Goal: Information Seeking & Learning: Learn about a topic

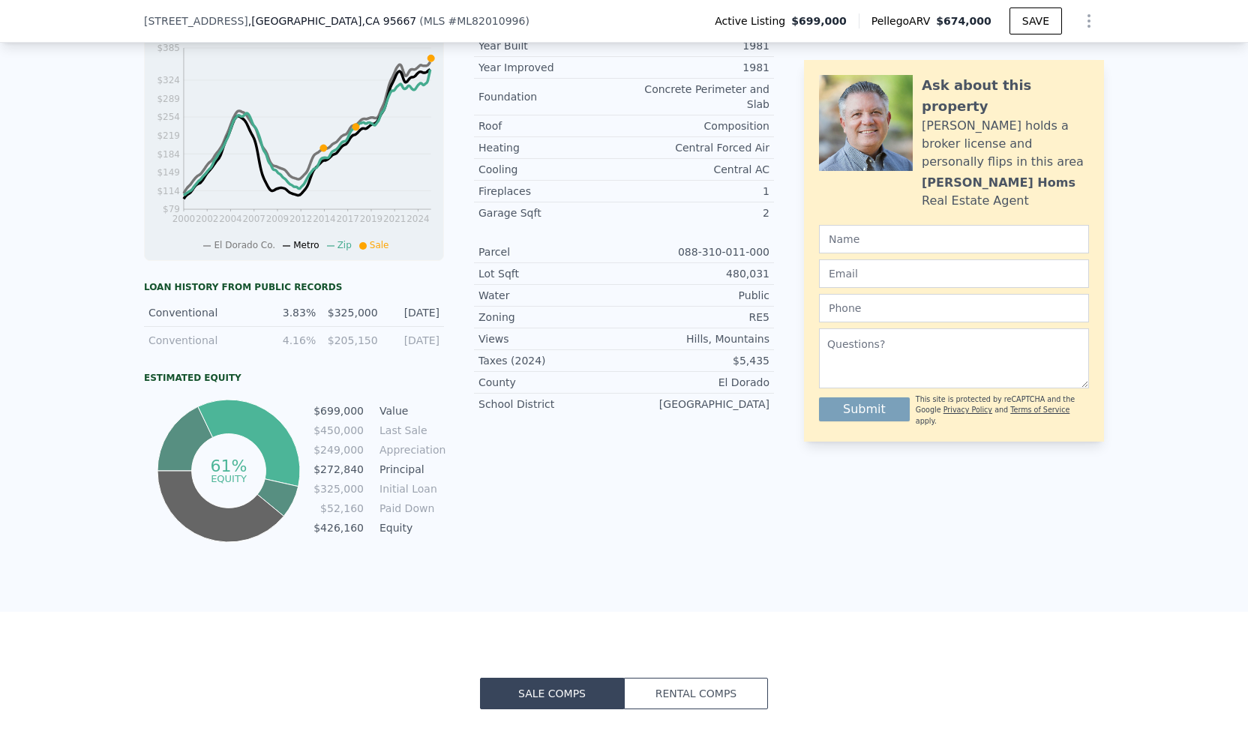
scroll to position [612, 0]
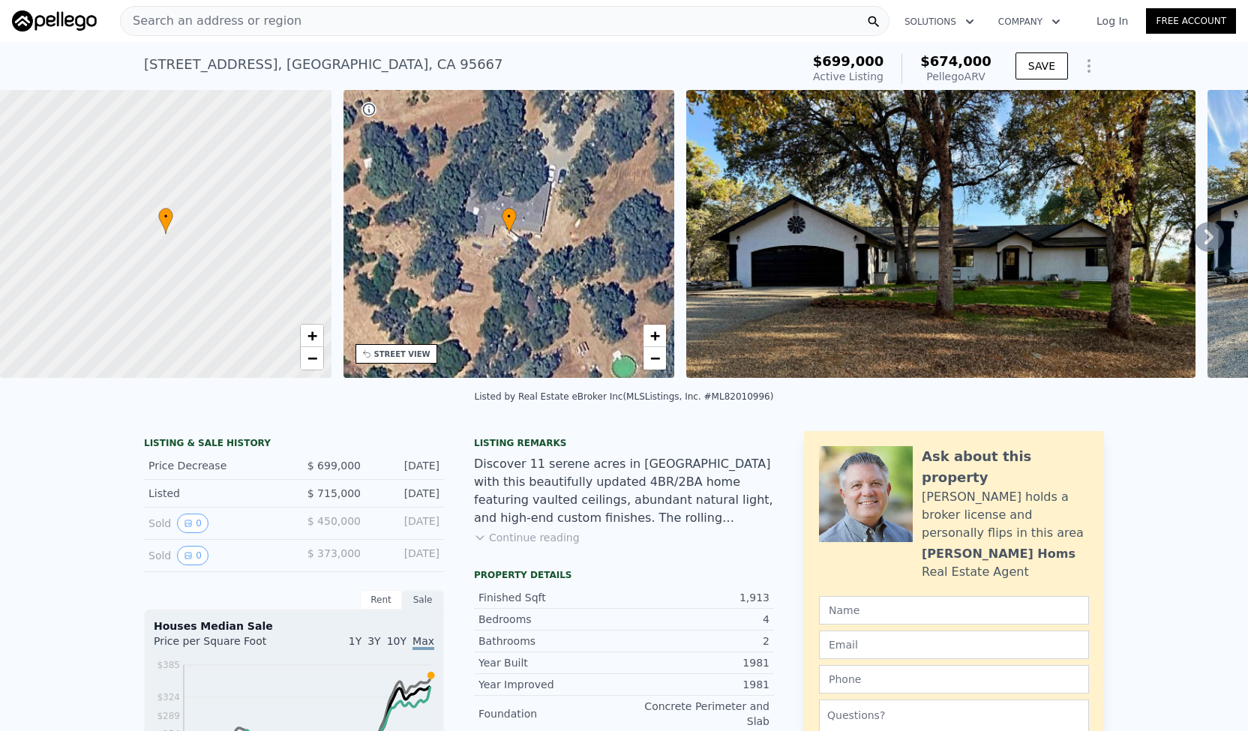
click at [1201, 244] on icon at bounding box center [1209, 237] width 30 height 30
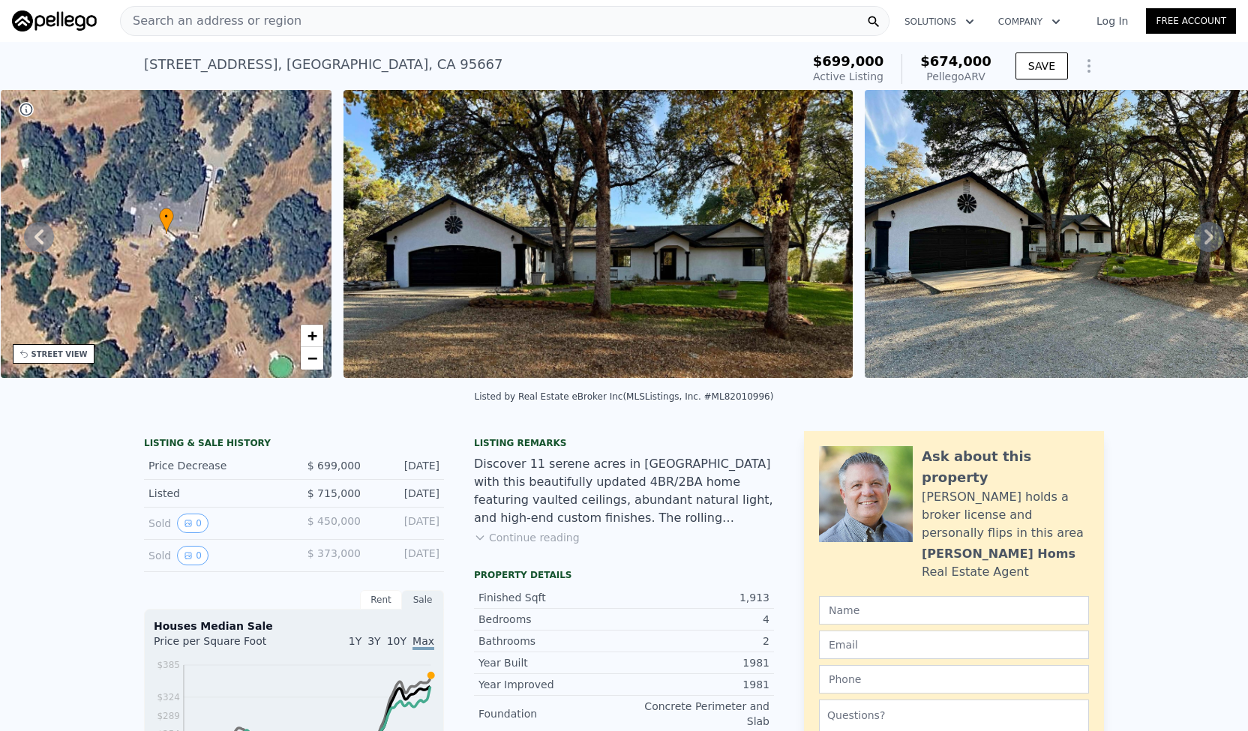
click at [1201, 244] on icon at bounding box center [1209, 237] width 30 height 30
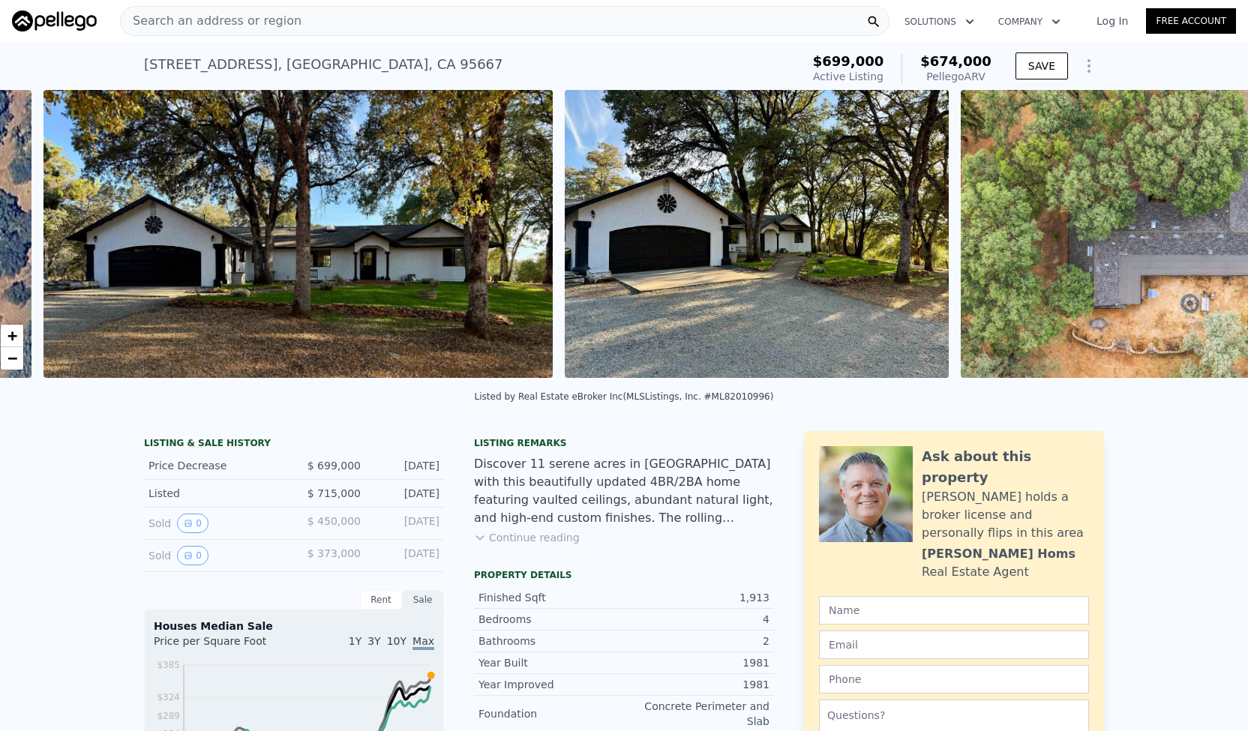
scroll to position [0, 686]
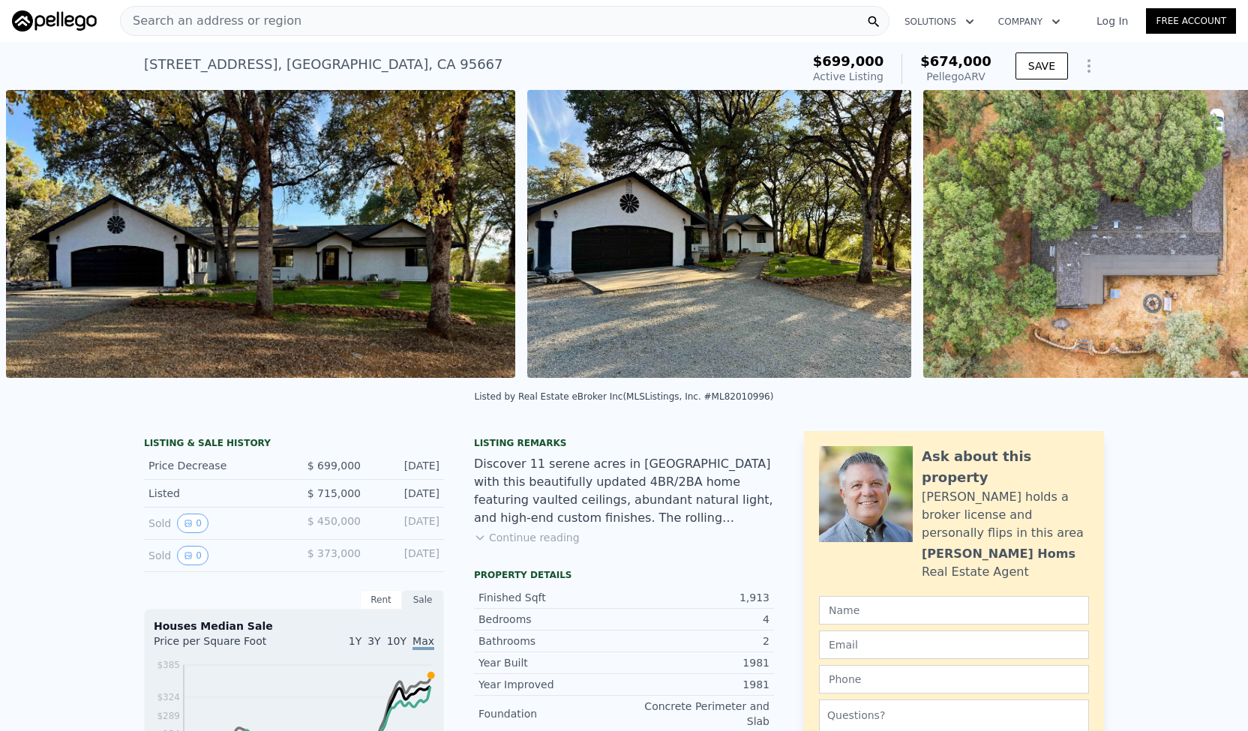
click at [1201, 244] on div "• + − • + − STREET VIEW Loading... SATELLITE VIEW" at bounding box center [624, 236] width 1248 height 293
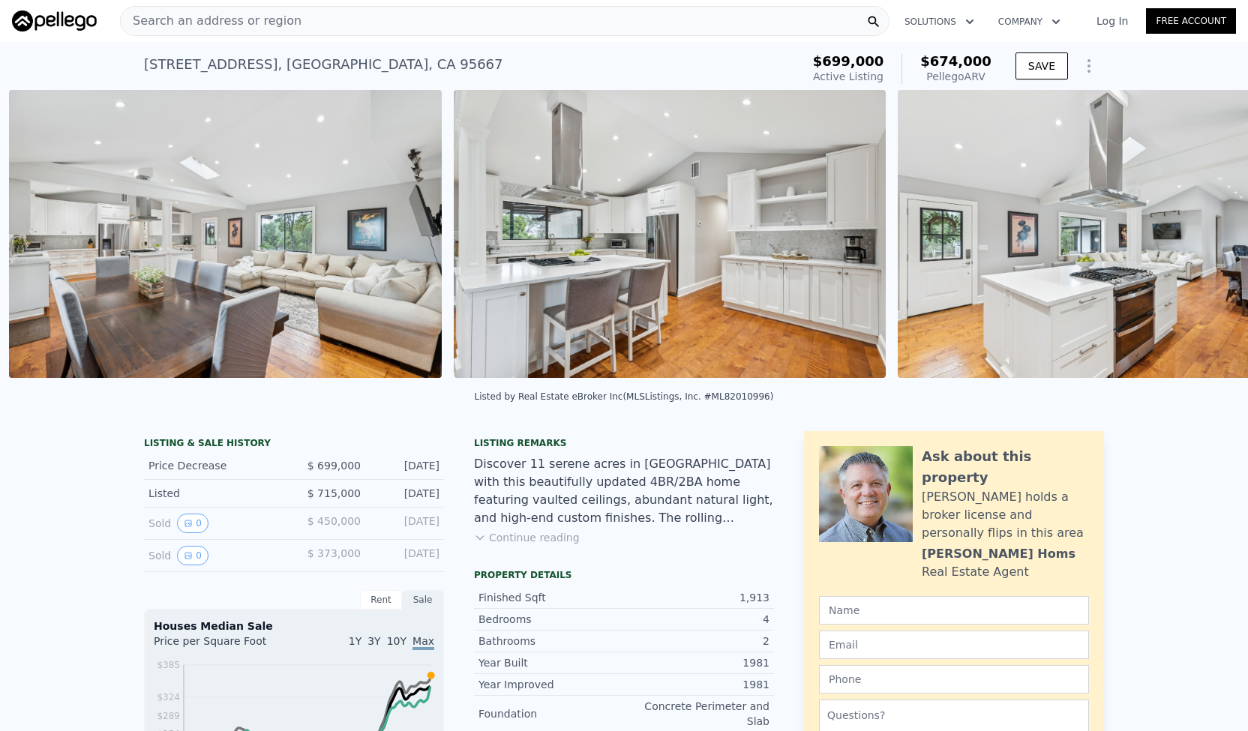
scroll to position [0, 3777]
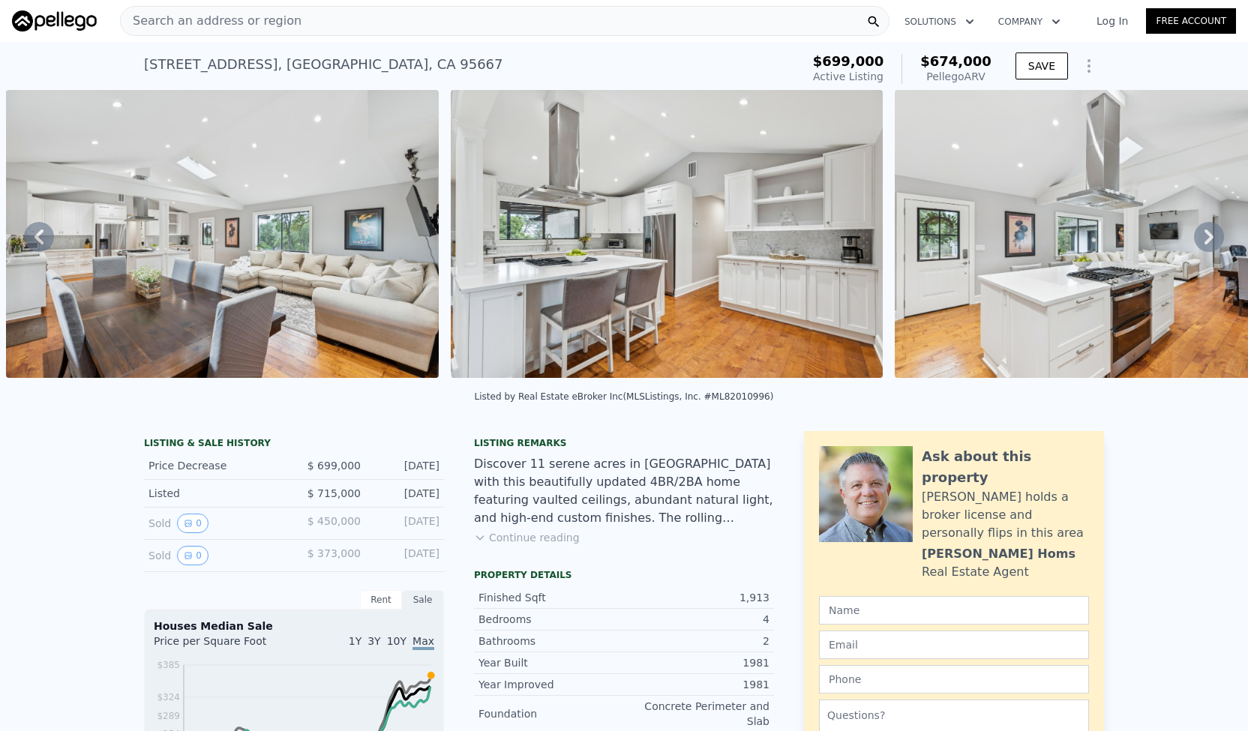
click at [964, 66] on span "$674,000" at bounding box center [955, 61] width 71 height 16
click at [1085, 68] on icon "Show Options" at bounding box center [1089, 66] width 18 height 18
click at [935, 79] on div "Pellego ARV" at bounding box center [955, 76] width 71 height 15
click at [1200, 245] on icon at bounding box center [1209, 237] width 30 height 30
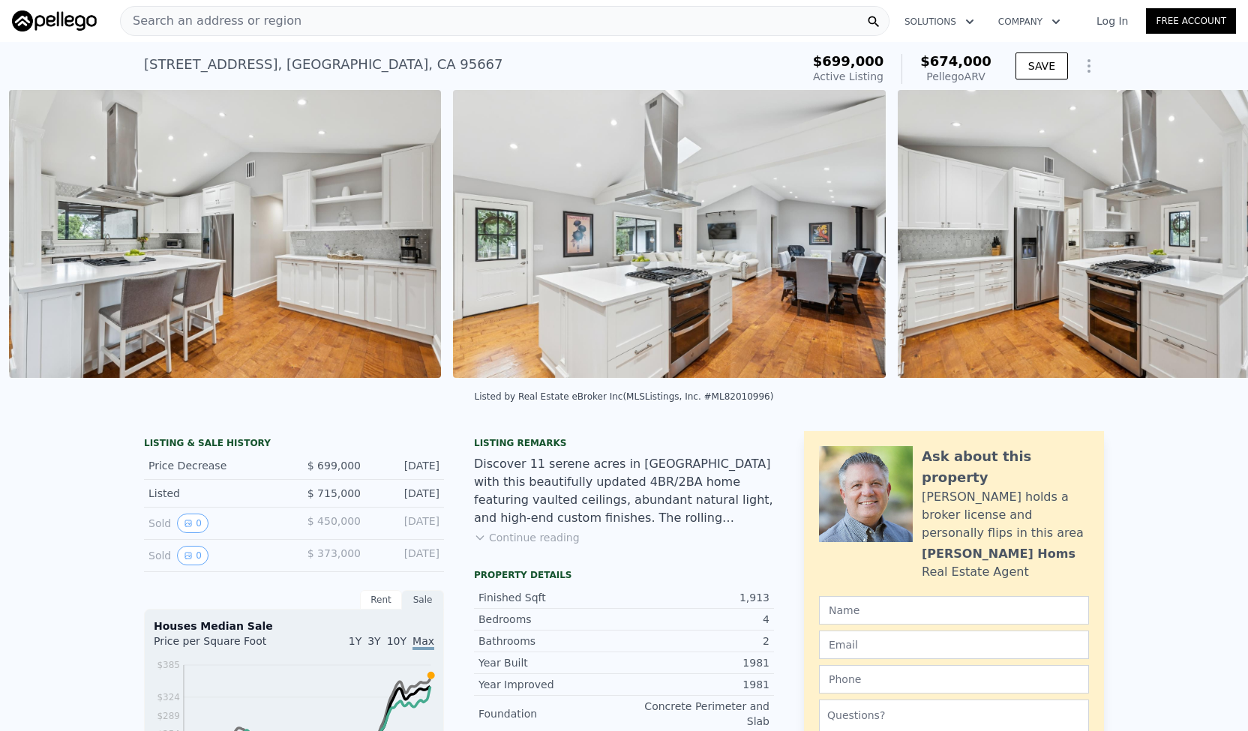
scroll to position [0, 4221]
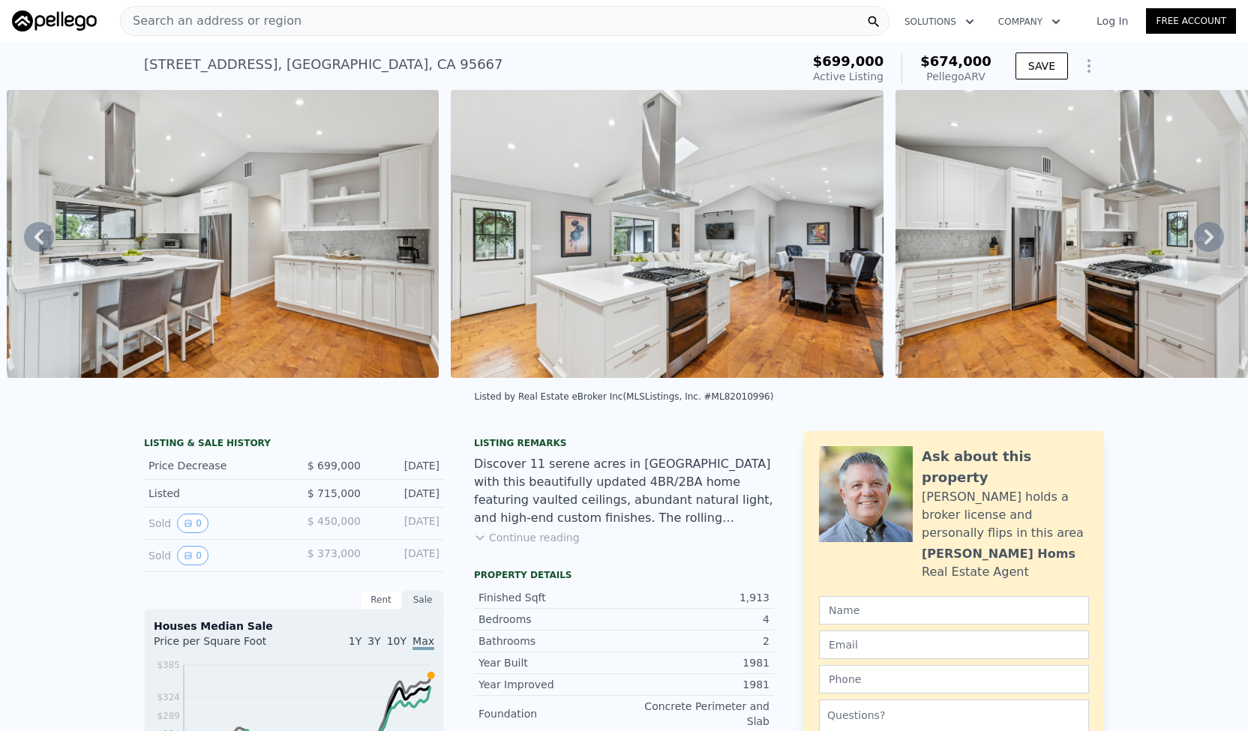
click at [1200, 245] on icon at bounding box center [1209, 237] width 30 height 30
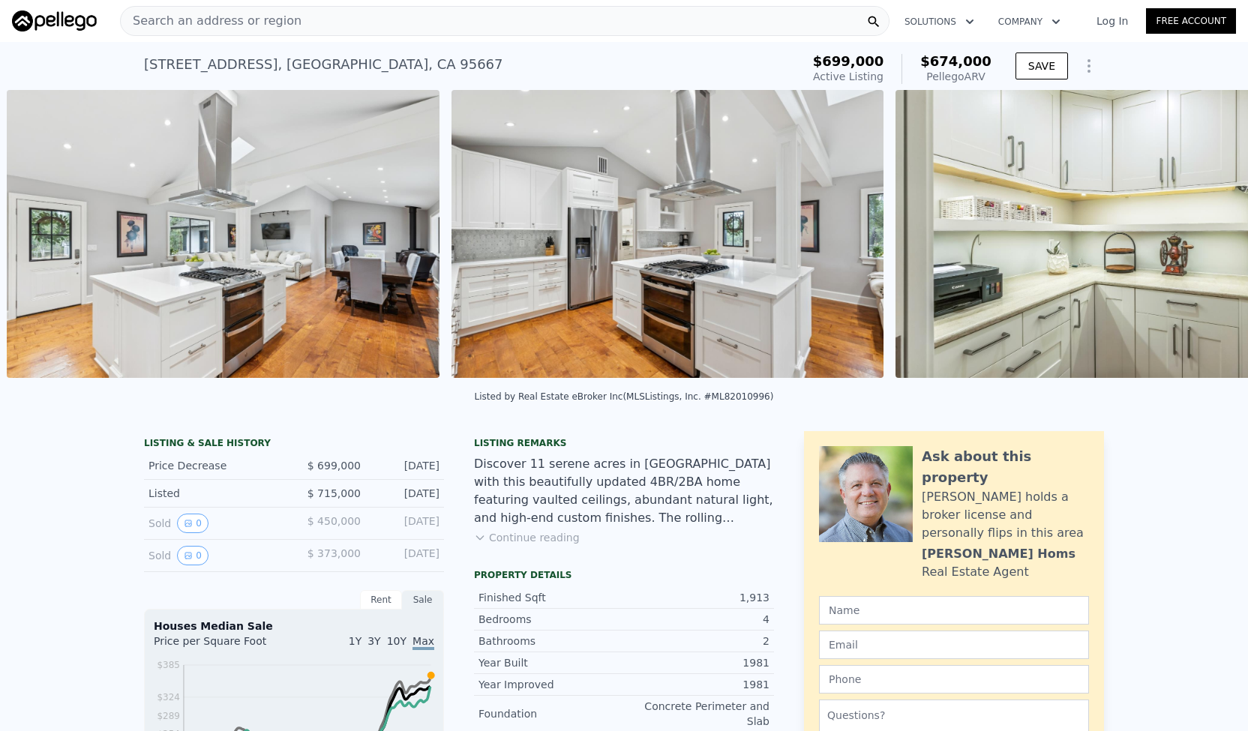
scroll to position [0, 4665]
click at [1200, 245] on div "• + − • + − STREET VIEW Loading... SATELLITE VIEW" at bounding box center [624, 236] width 1248 height 293
click at [1200, 245] on icon at bounding box center [1209, 237] width 30 height 30
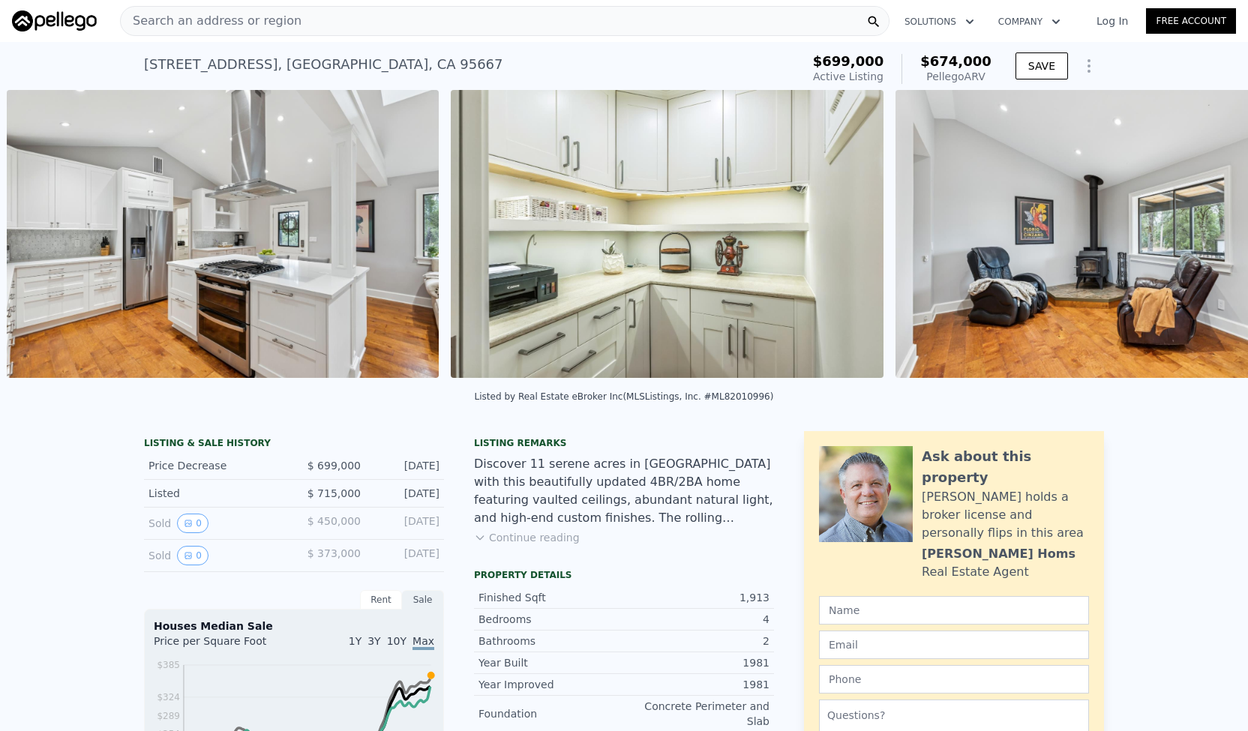
scroll to position [0, 5110]
click at [1200, 245] on div "• + − • + − STREET VIEW Loading... SATELLITE VIEW" at bounding box center [624, 236] width 1248 height 293
click at [1200, 245] on icon at bounding box center [1209, 237] width 30 height 30
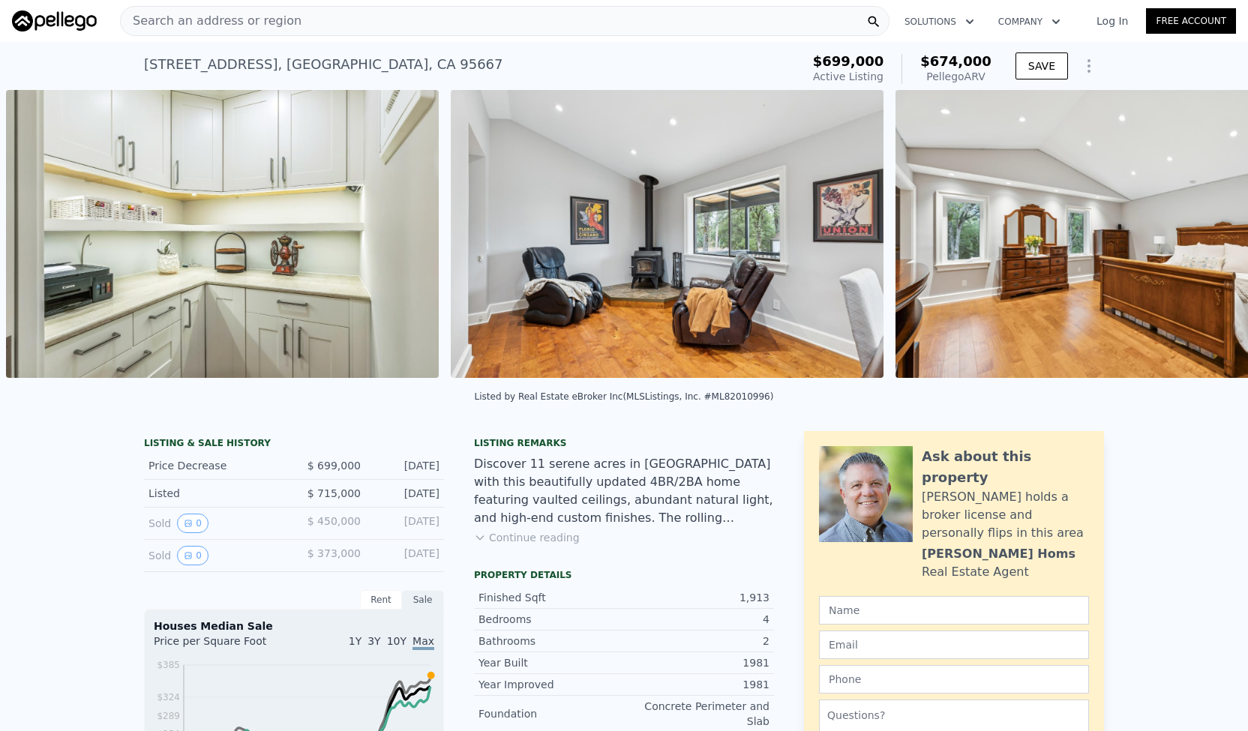
scroll to position [0, 5554]
click at [1200, 245] on div "• + − • + − STREET VIEW Loading... SATELLITE VIEW" at bounding box center [624, 236] width 1248 height 293
click at [1200, 245] on icon at bounding box center [1209, 237] width 30 height 30
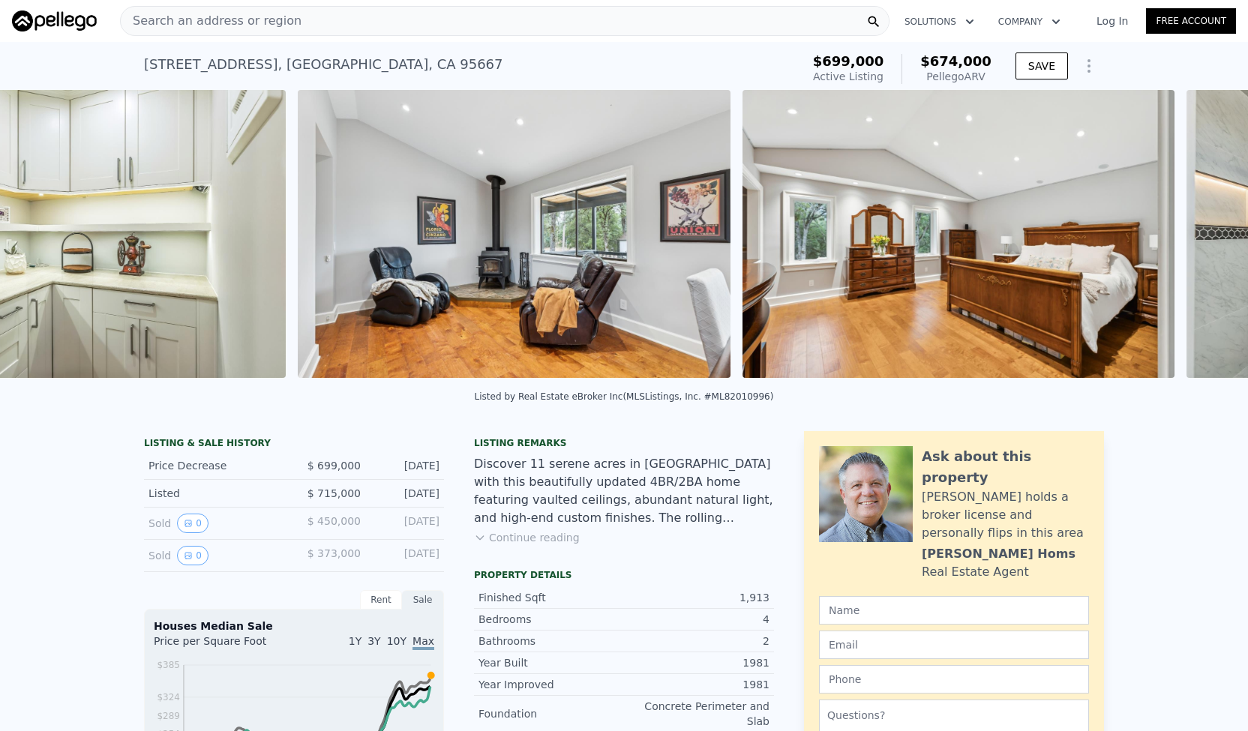
click at [1200, 245] on div "• + − • + − STREET VIEW Loading... SATELLITE VIEW" at bounding box center [624, 236] width 1248 height 293
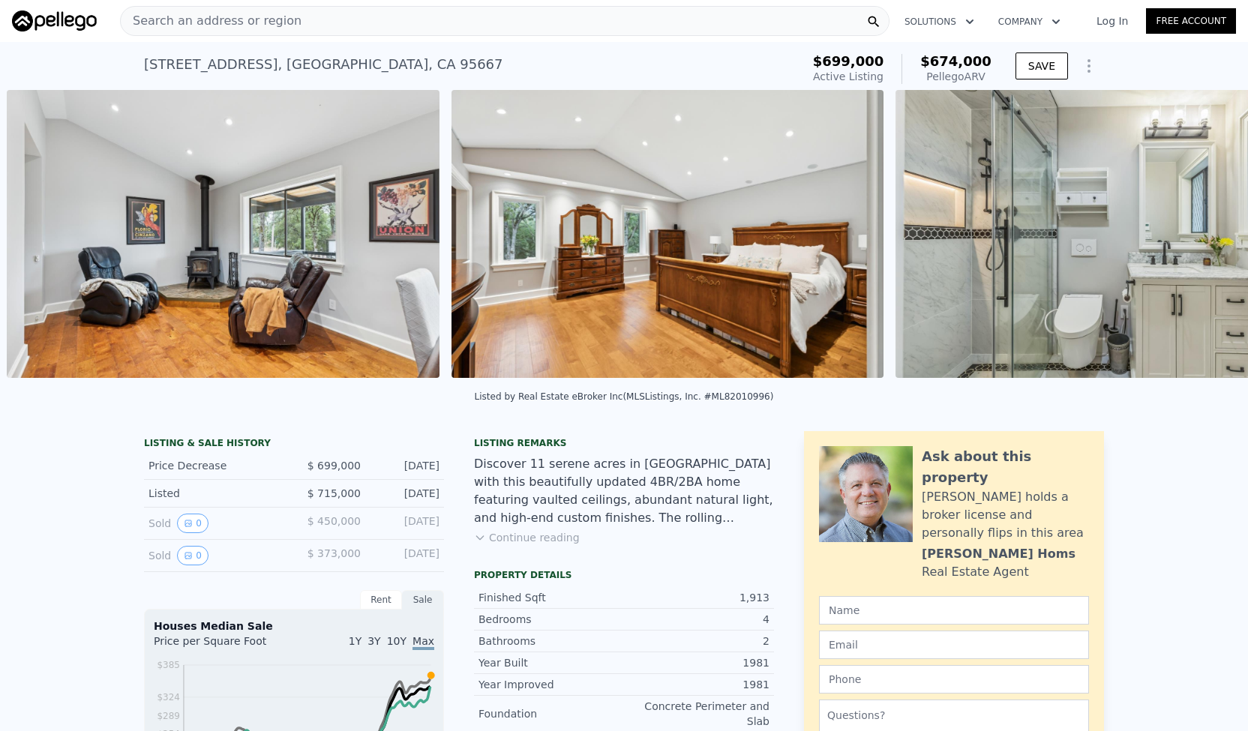
scroll to position [0, 5999]
click at [1200, 245] on icon at bounding box center [1209, 237] width 30 height 30
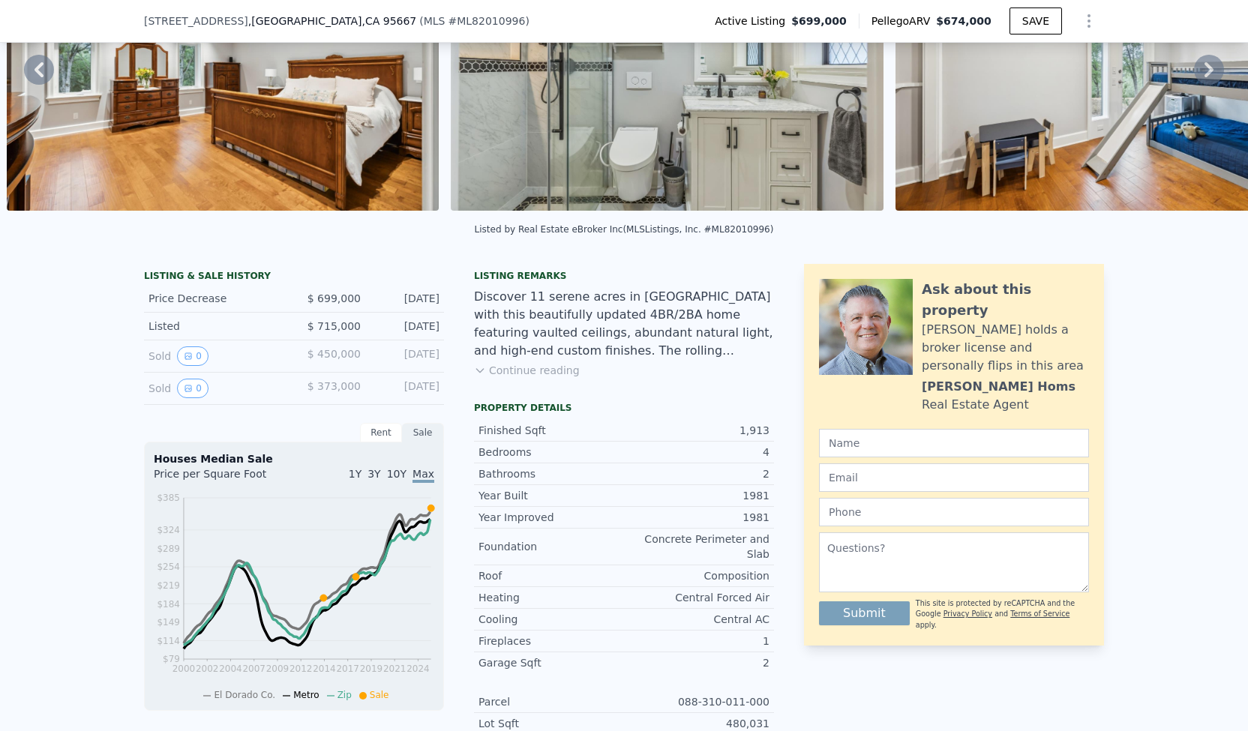
scroll to position [178, 0]
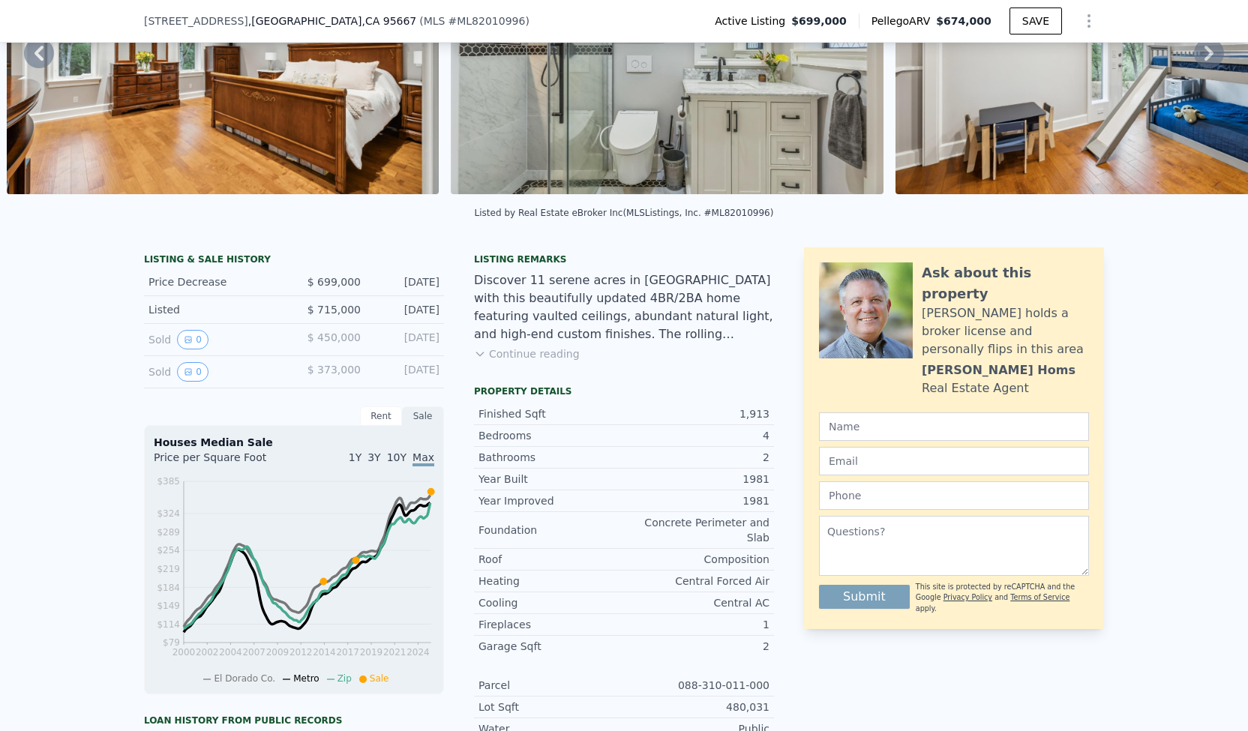
click at [549, 361] on button "Continue reading" at bounding box center [527, 353] width 106 height 15
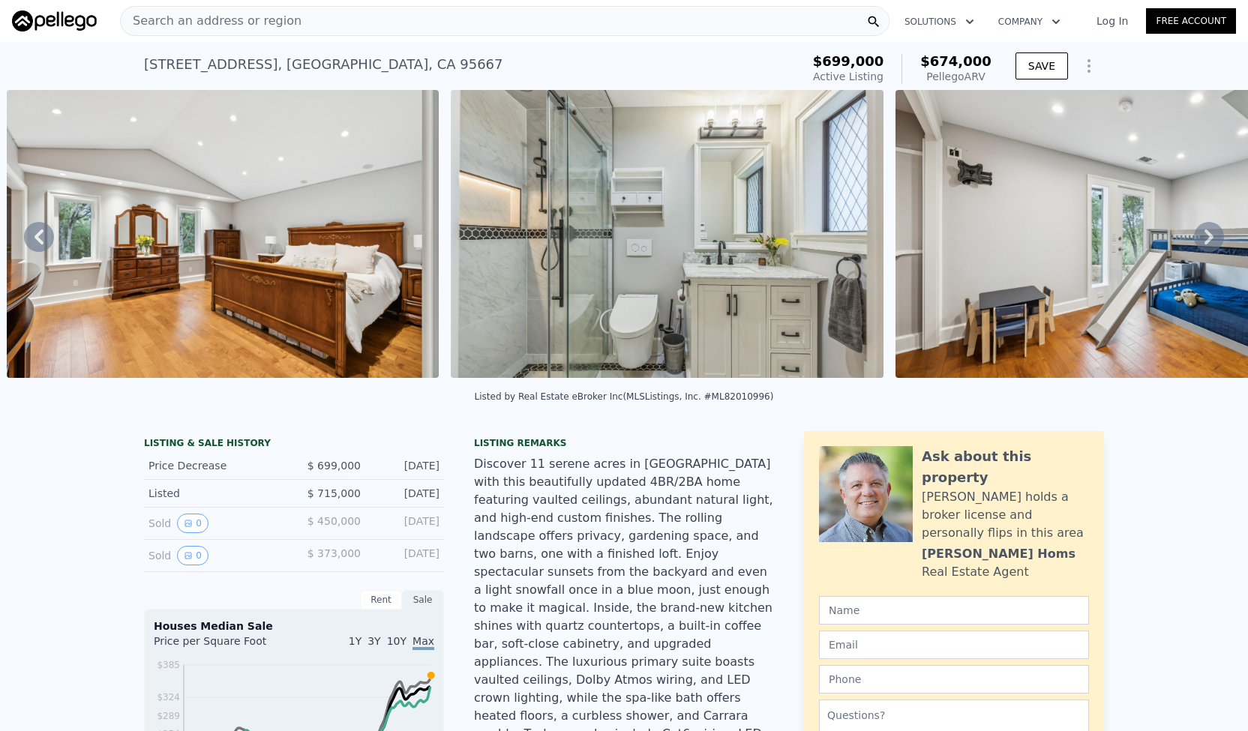
scroll to position [73, 0]
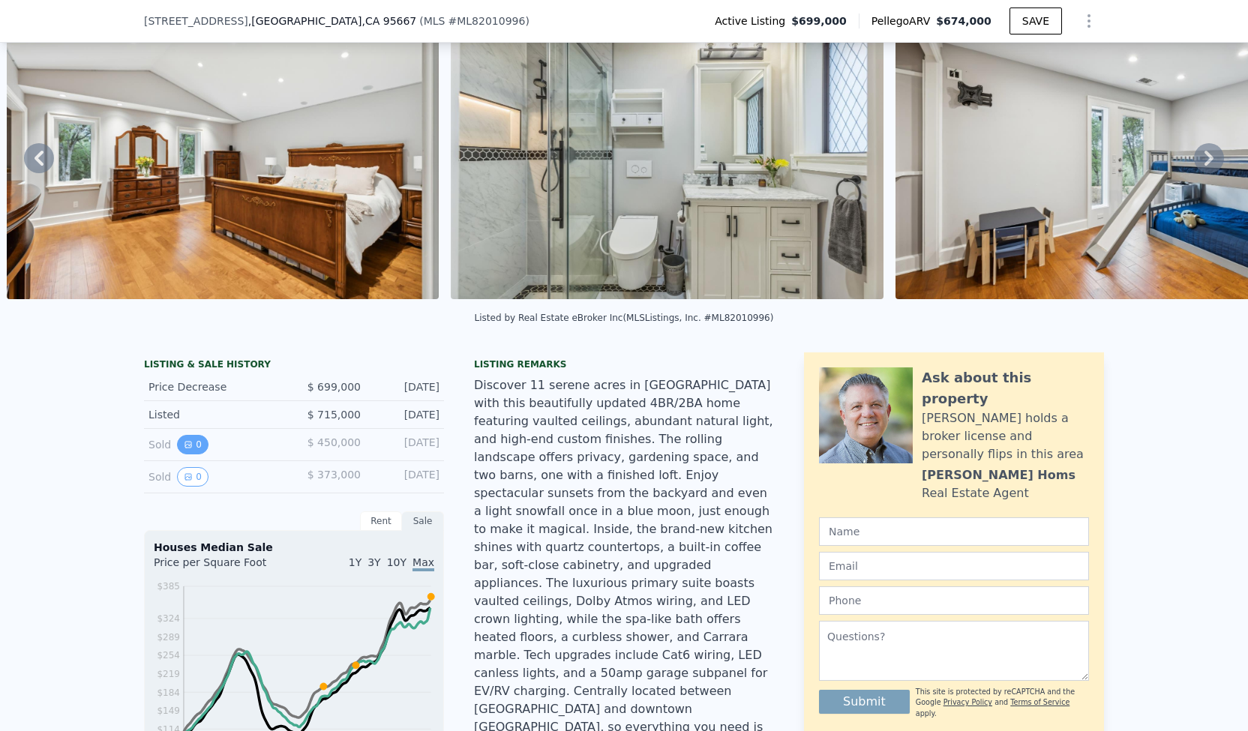
click at [185, 448] on icon "View historical data" at bounding box center [188, 445] width 6 height 6
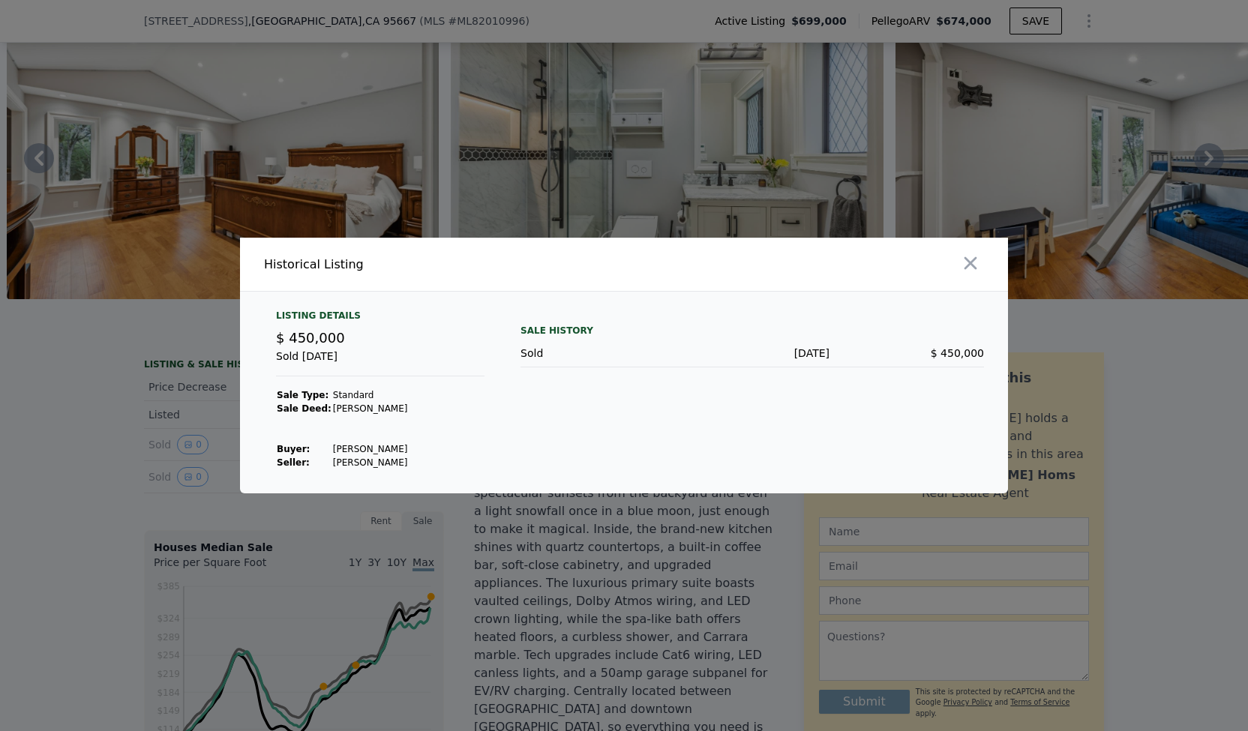
click at [74, 495] on div at bounding box center [624, 365] width 1248 height 731
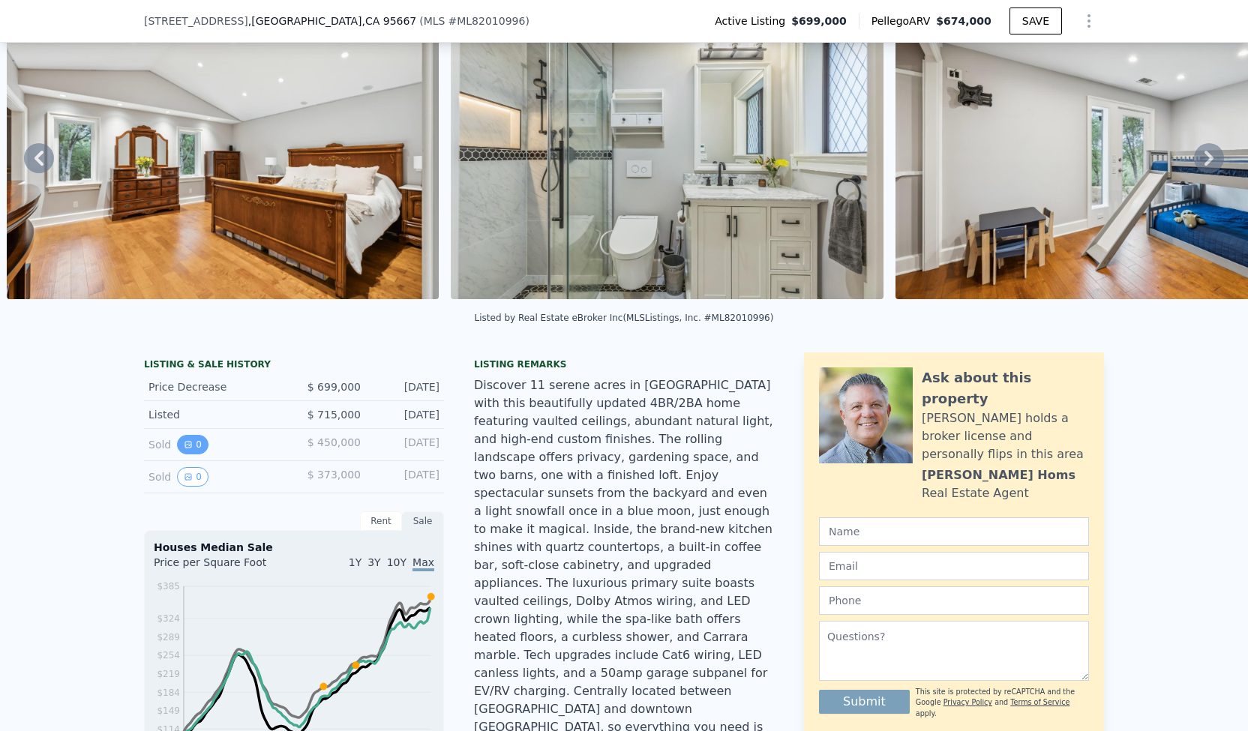
click at [185, 448] on icon "View historical data" at bounding box center [188, 445] width 6 height 6
